Goal: Check status: Check status

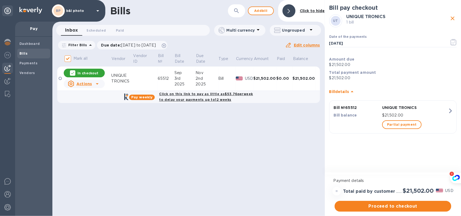
click at [86, 83] on u "Actions" at bounding box center [83, 84] width 15 height 4
click at [171, 123] on div at bounding box center [230, 108] width 461 height 216
click at [29, 12] on img at bounding box center [30, 10] width 23 height 6
click at [29, 10] on img at bounding box center [30, 10] width 23 height 6
click at [19, 41] on div "Dashboard" at bounding box center [33, 44] width 33 height 10
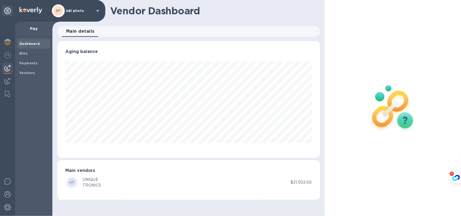
scroll to position [117, 263]
click at [83, 6] on div "BP b&l photo" at bounding box center [76, 10] width 49 height 13
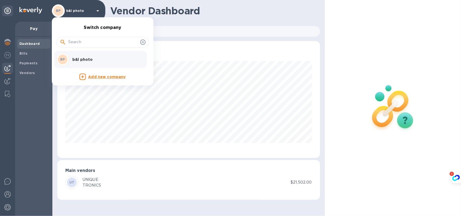
click at [77, 61] on p "b&l photo" at bounding box center [106, 59] width 68 height 5
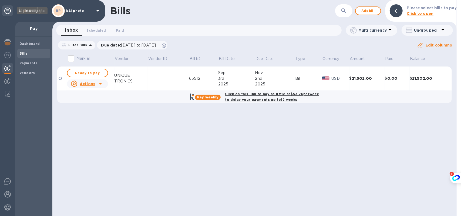
click at [6, 13] on icon at bounding box center [7, 11] width 6 height 6
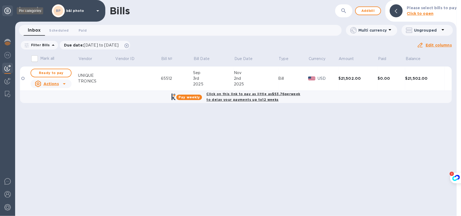
click at [6, 13] on icon at bounding box center [7, 11] width 6 height 6
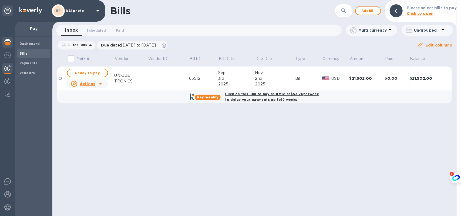
click at [8, 42] on img at bounding box center [7, 42] width 6 height 6
